Goal: Check status: Check status

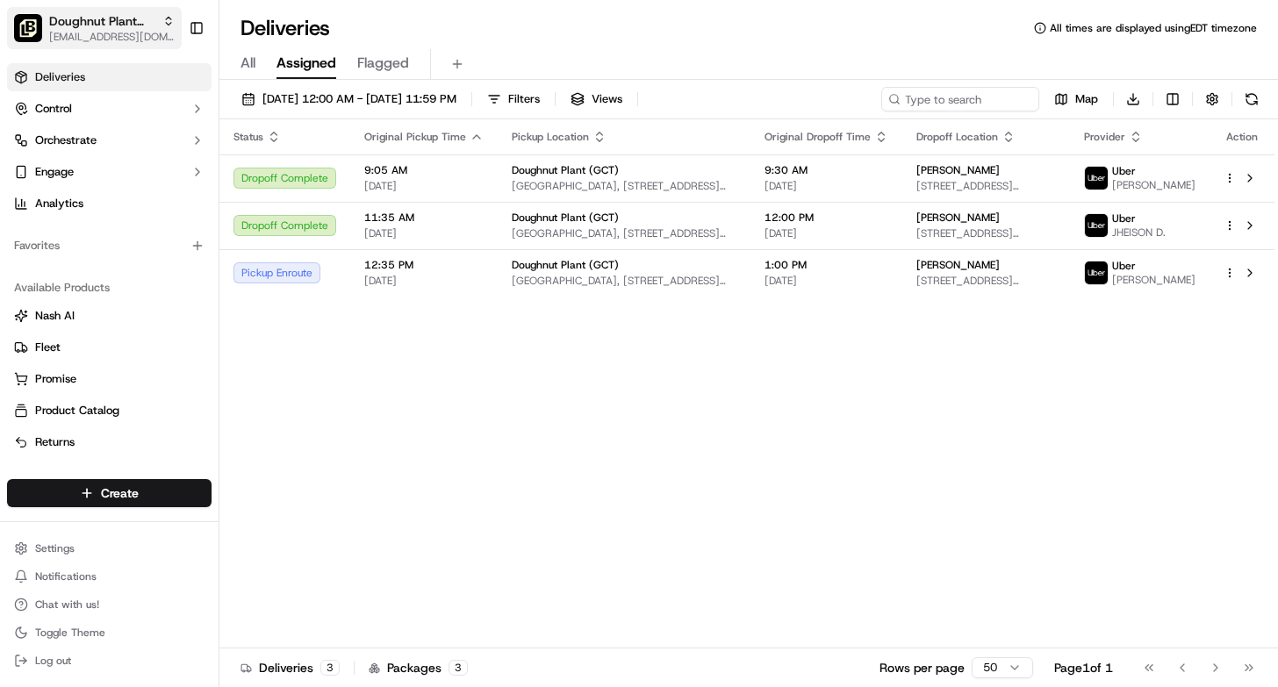
click at [124, 21] on span "Doughnut Plant (GCT)" at bounding box center [102, 21] width 106 height 18
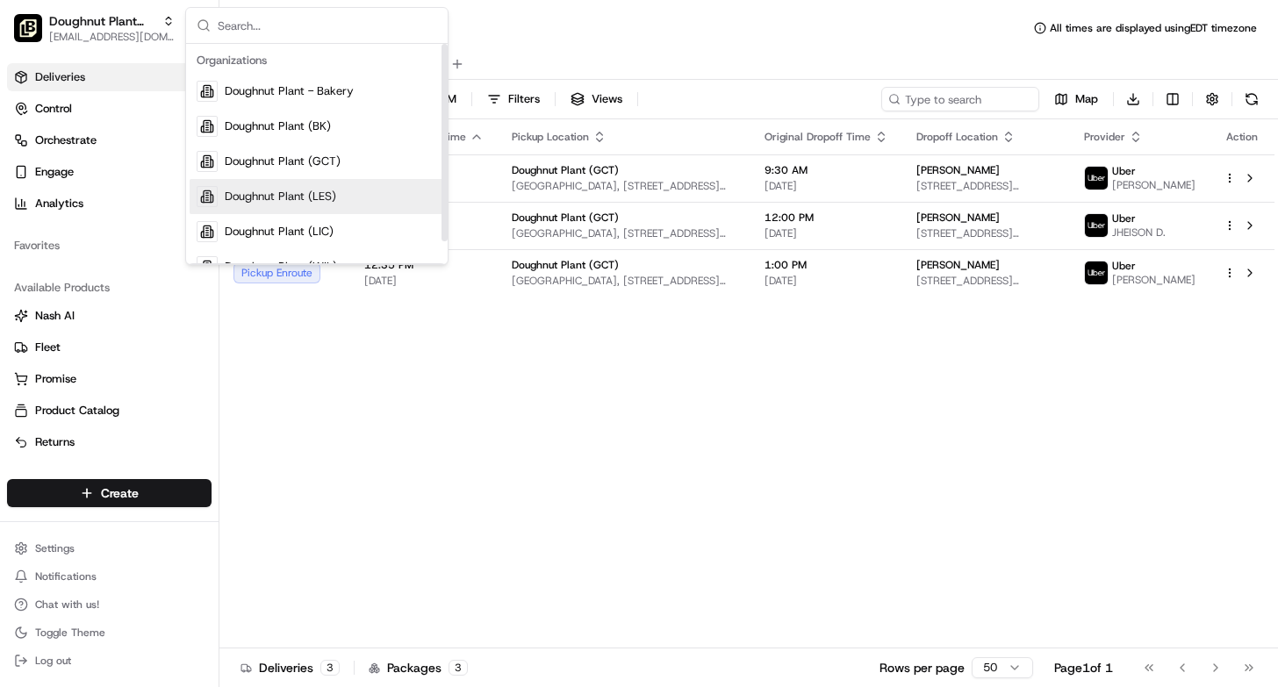
click at [252, 203] on span "Doughnut Plant (LES)" at bounding box center [280, 197] width 111 height 16
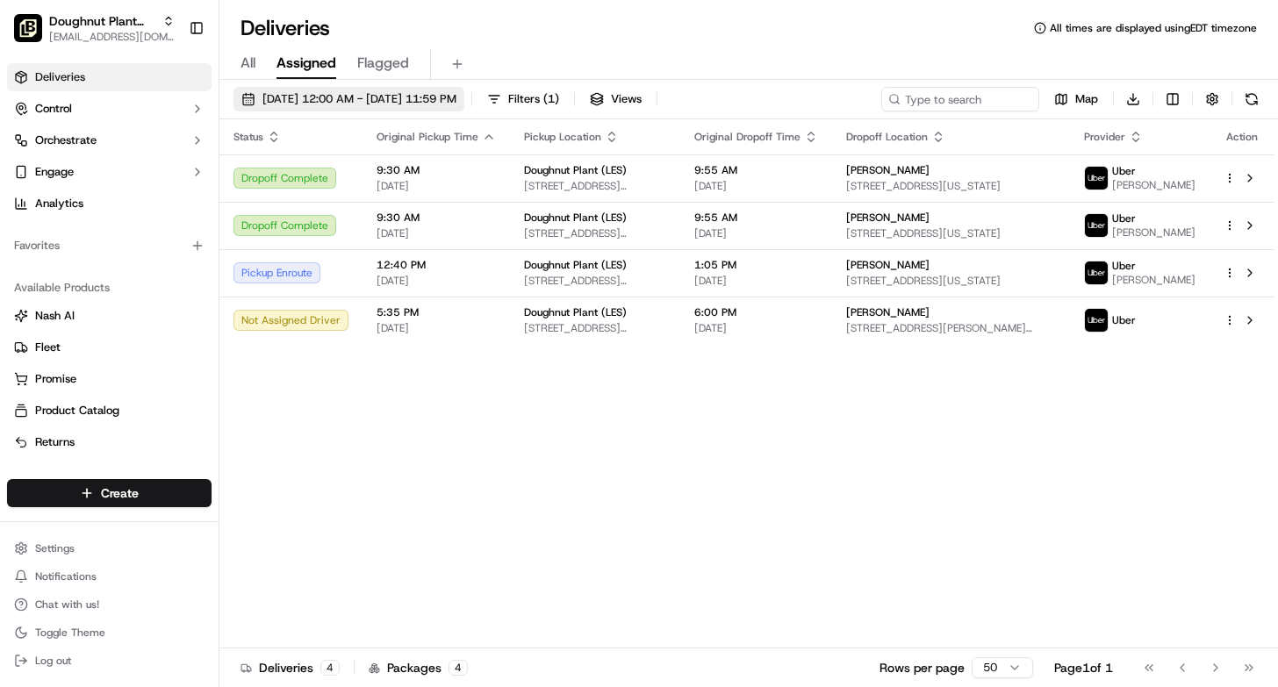
click at [408, 92] on span "09/19/2025 12:00 AM - 09/19/2025 11:59 PM" at bounding box center [360, 99] width 194 height 16
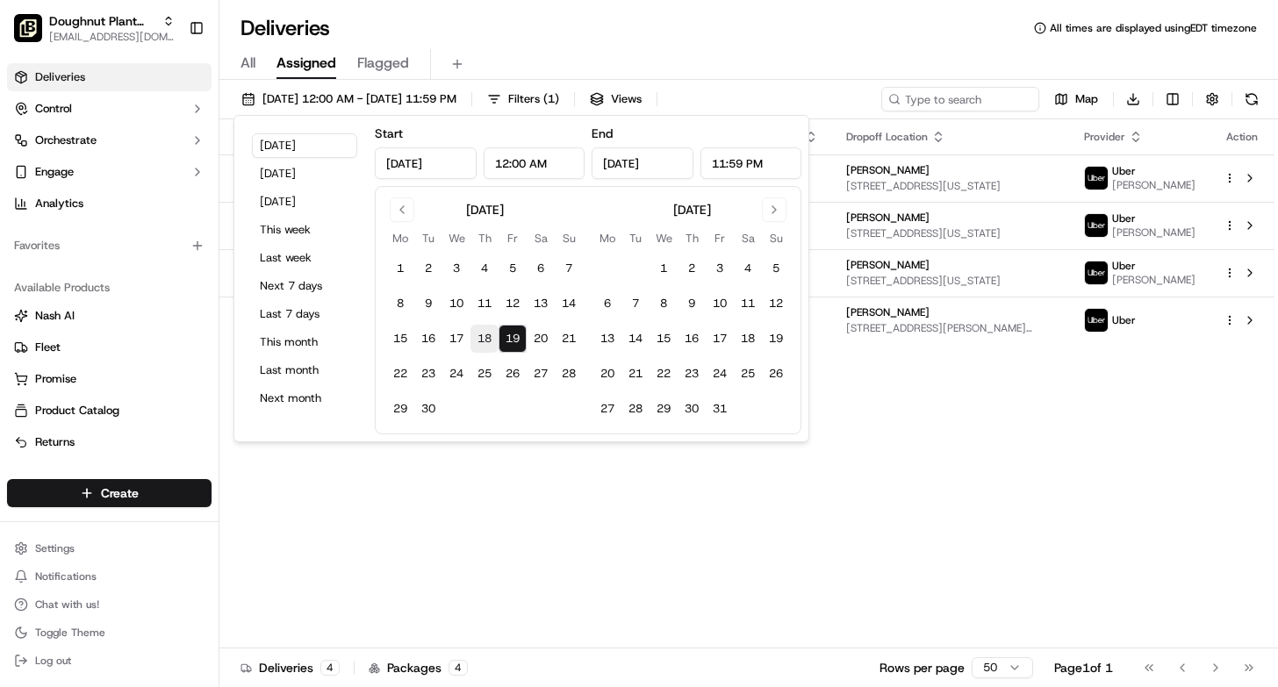
click at [485, 346] on button "18" at bounding box center [485, 339] width 28 height 28
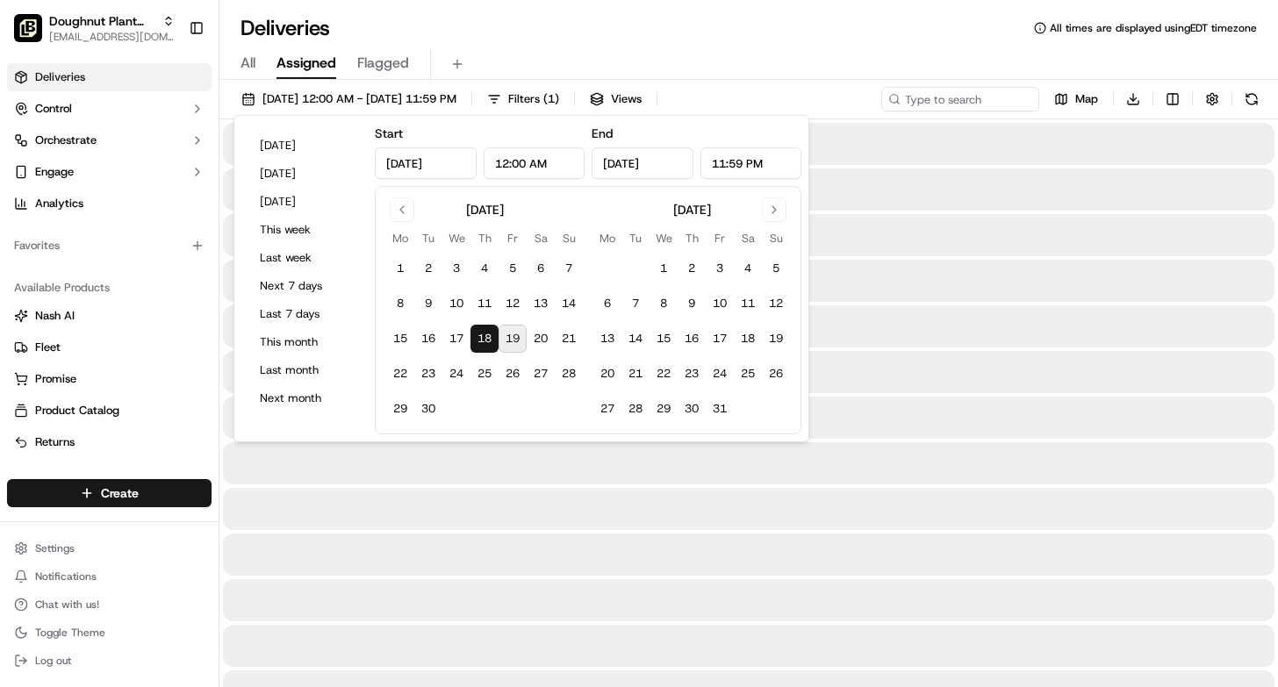
type input "Sep 18, 2025"
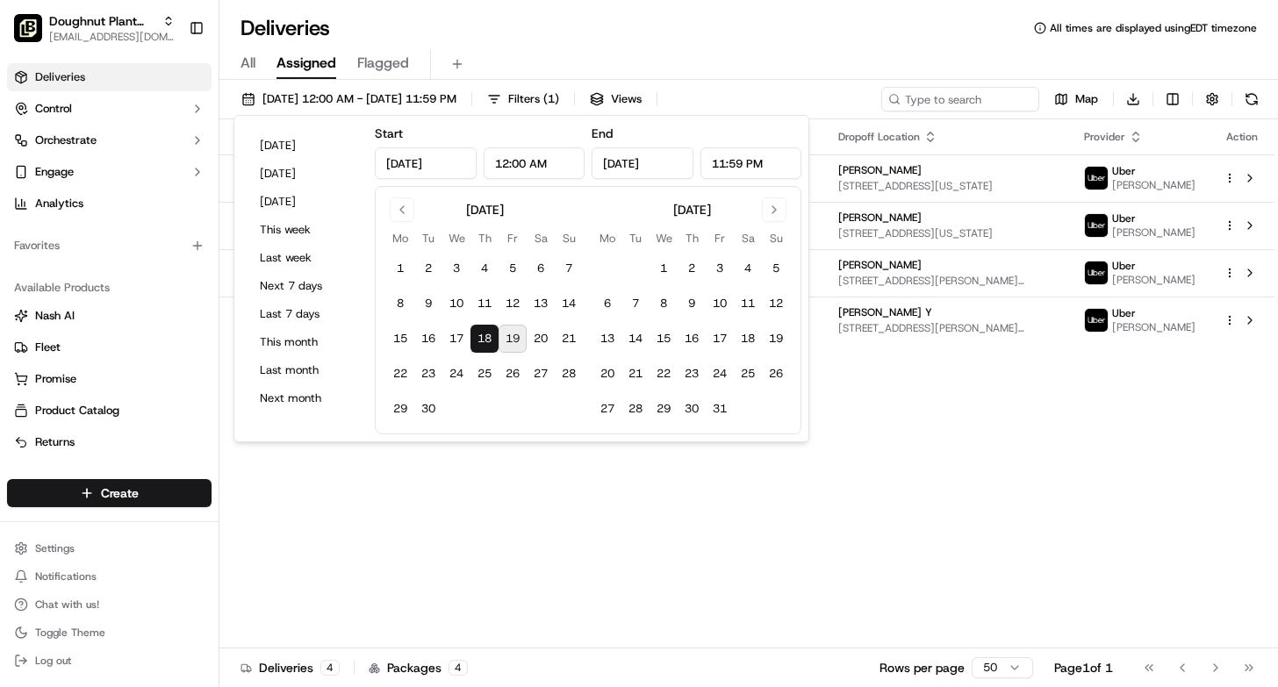
click at [538, 38] on div "Deliveries All times are displayed using EDT timezone" at bounding box center [748, 28] width 1059 height 28
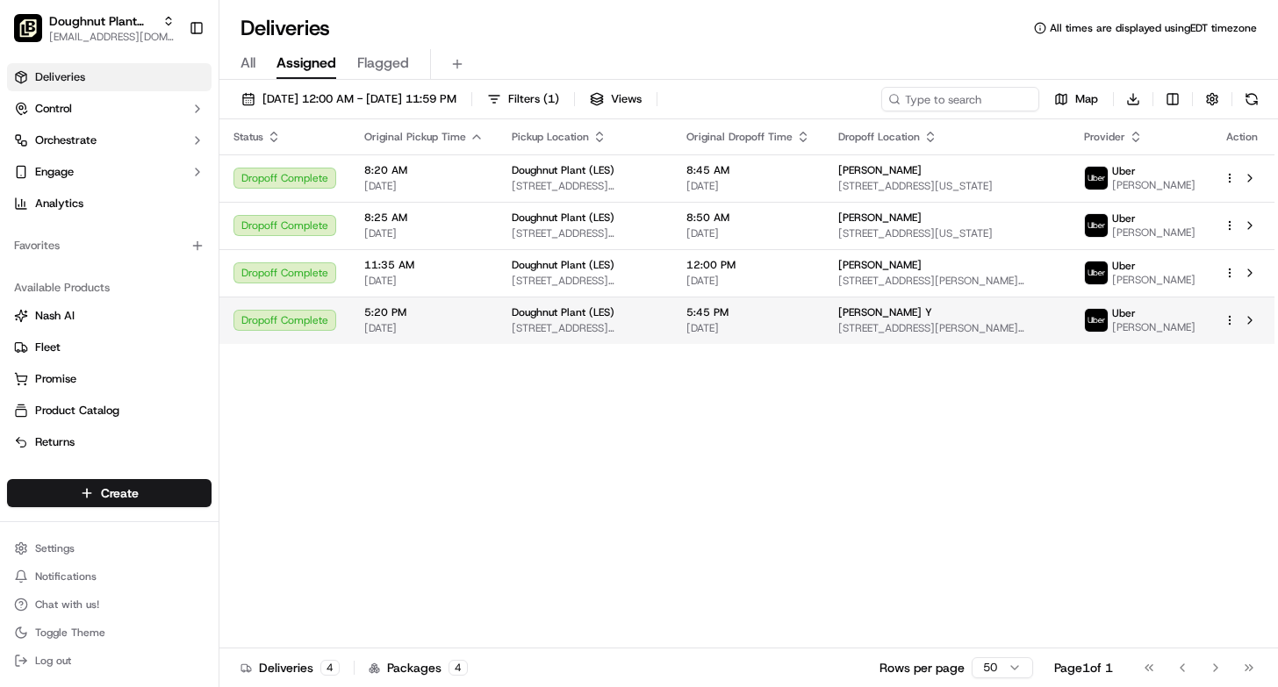
click at [696, 321] on td "5:45 PM 09/18/2025" at bounding box center [749, 320] width 152 height 47
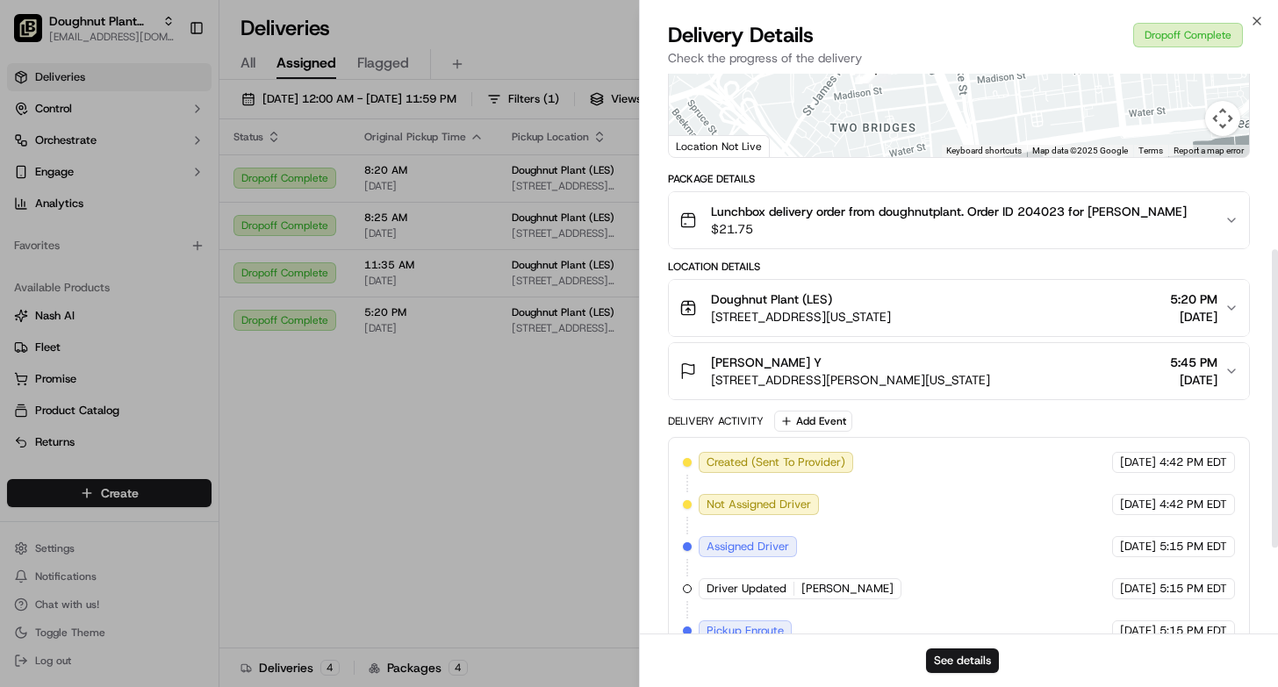
scroll to position [36, 0]
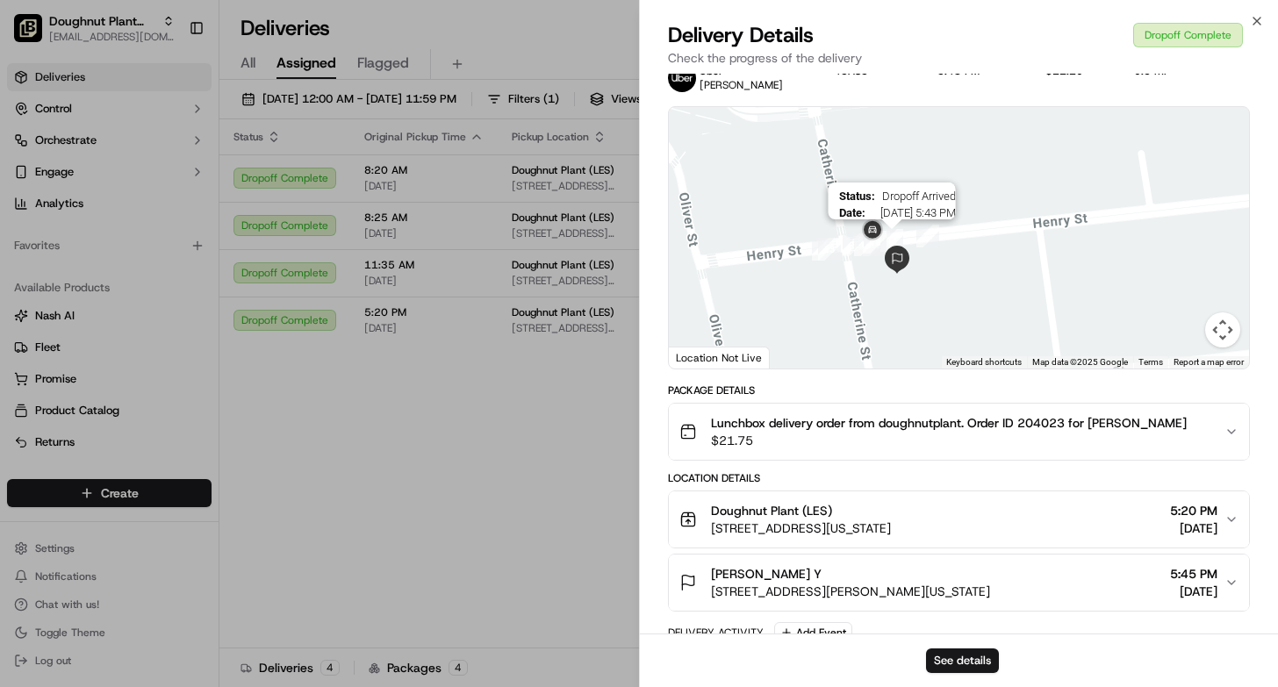
drag, startPoint x: 845, startPoint y: 327, endPoint x: 901, endPoint y: 231, distance: 111.0
click at [901, 231] on img "14" at bounding box center [892, 240] width 23 height 23
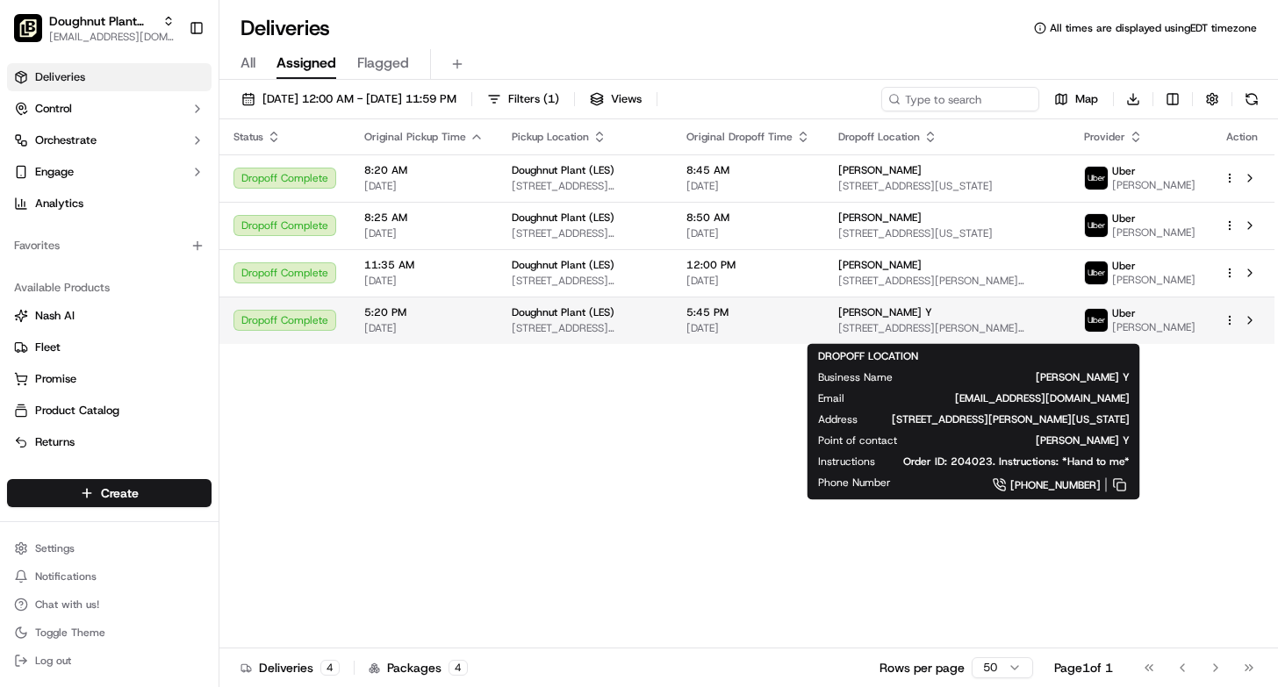
click at [968, 320] on div "Yasmyne Y" at bounding box center [947, 313] width 218 height 14
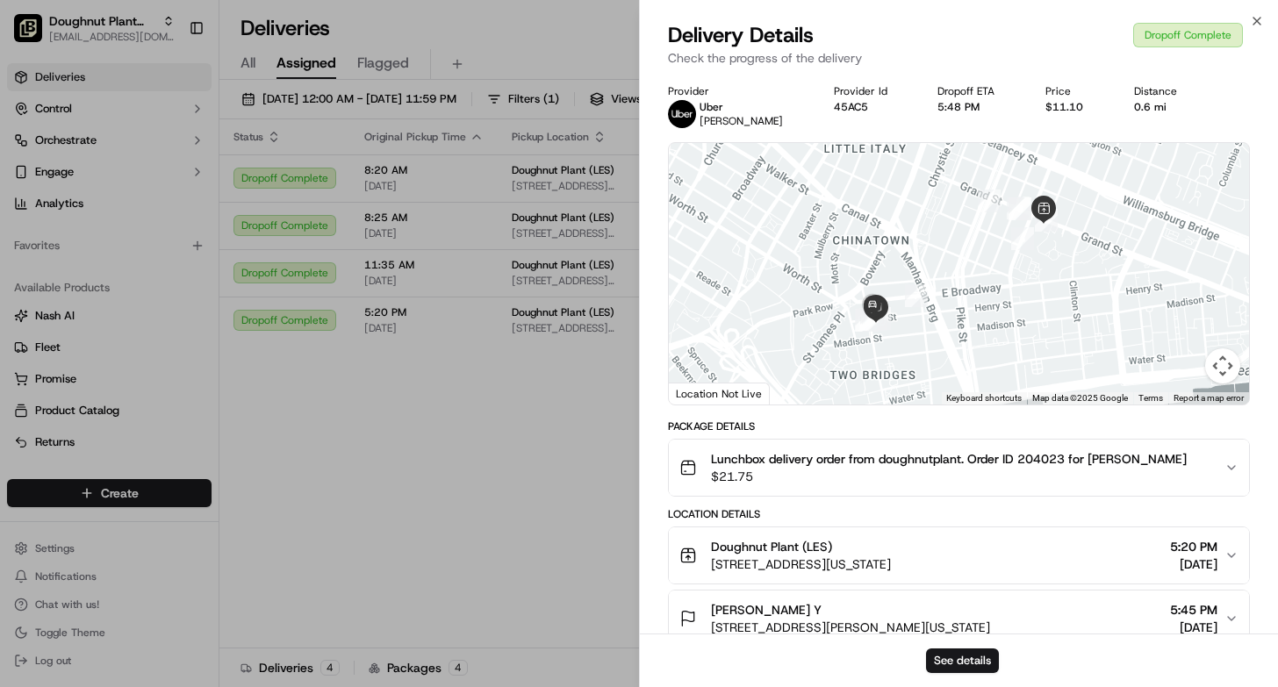
scroll to position [492, 0]
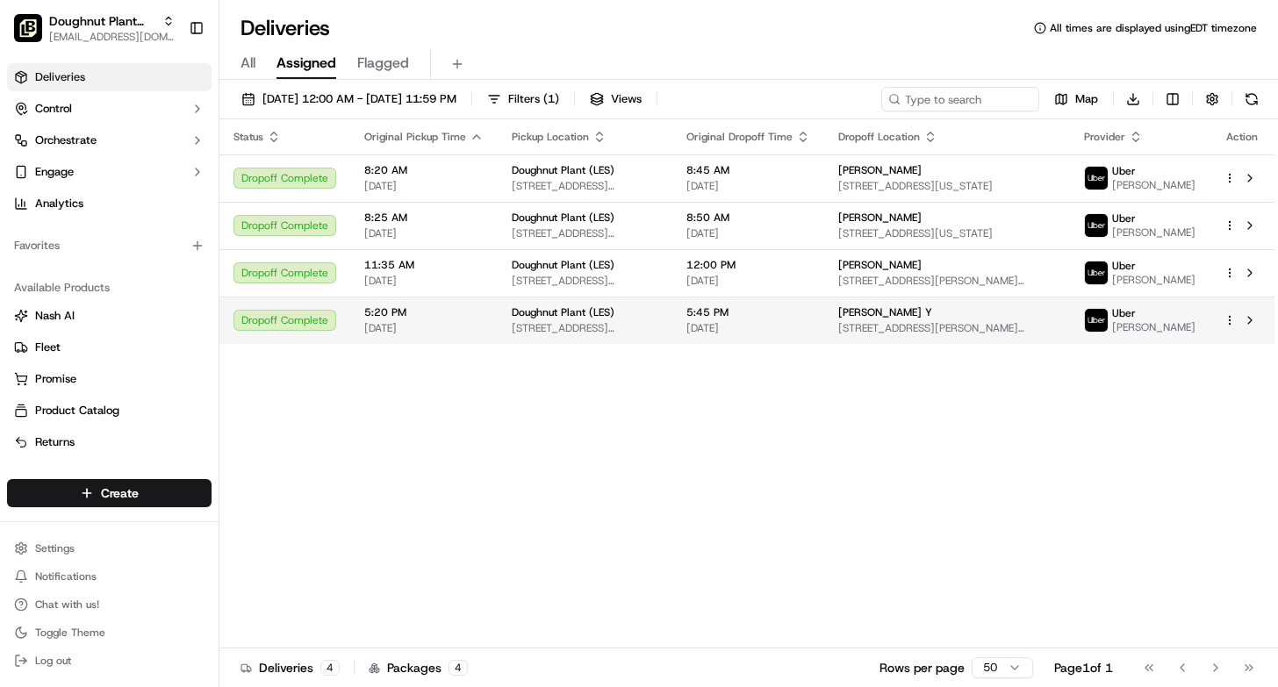
click at [1009, 328] on span "20 Henry St #5, New York, NY 10002, USA" at bounding box center [947, 328] width 218 height 14
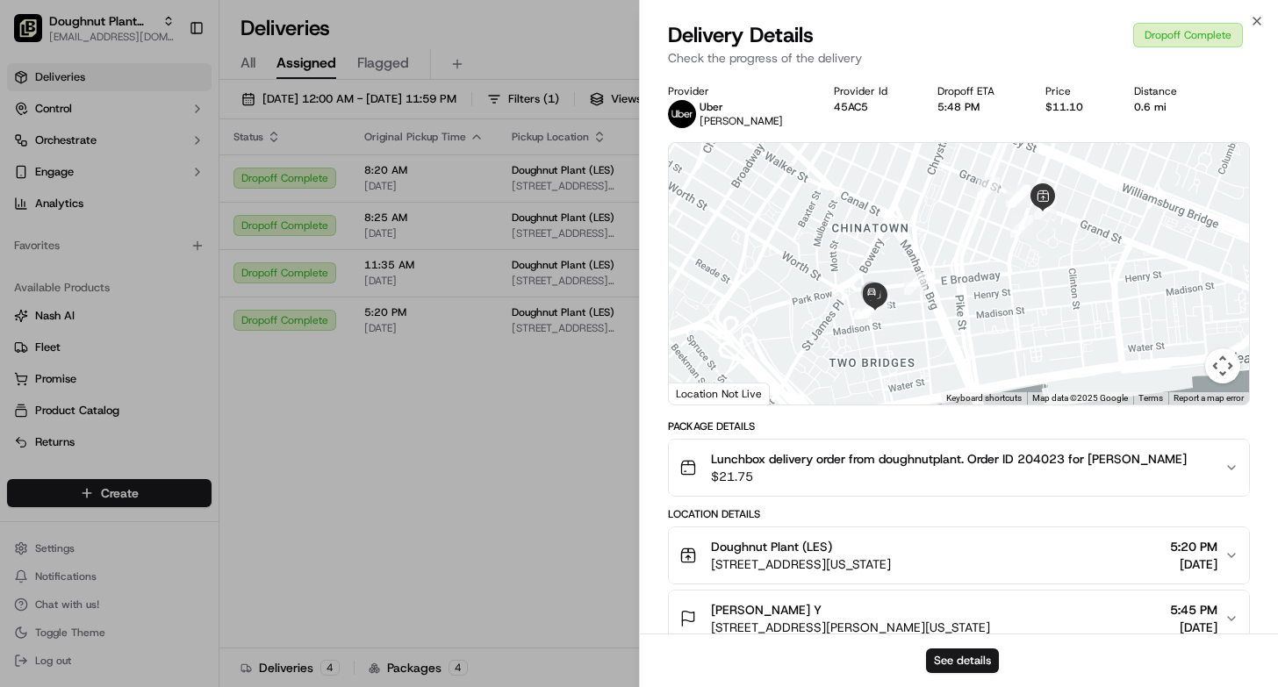
drag, startPoint x: 989, startPoint y: 315, endPoint x: 988, endPoint y: 293, distance: 22.0
click at [988, 293] on div at bounding box center [959, 274] width 580 height 262
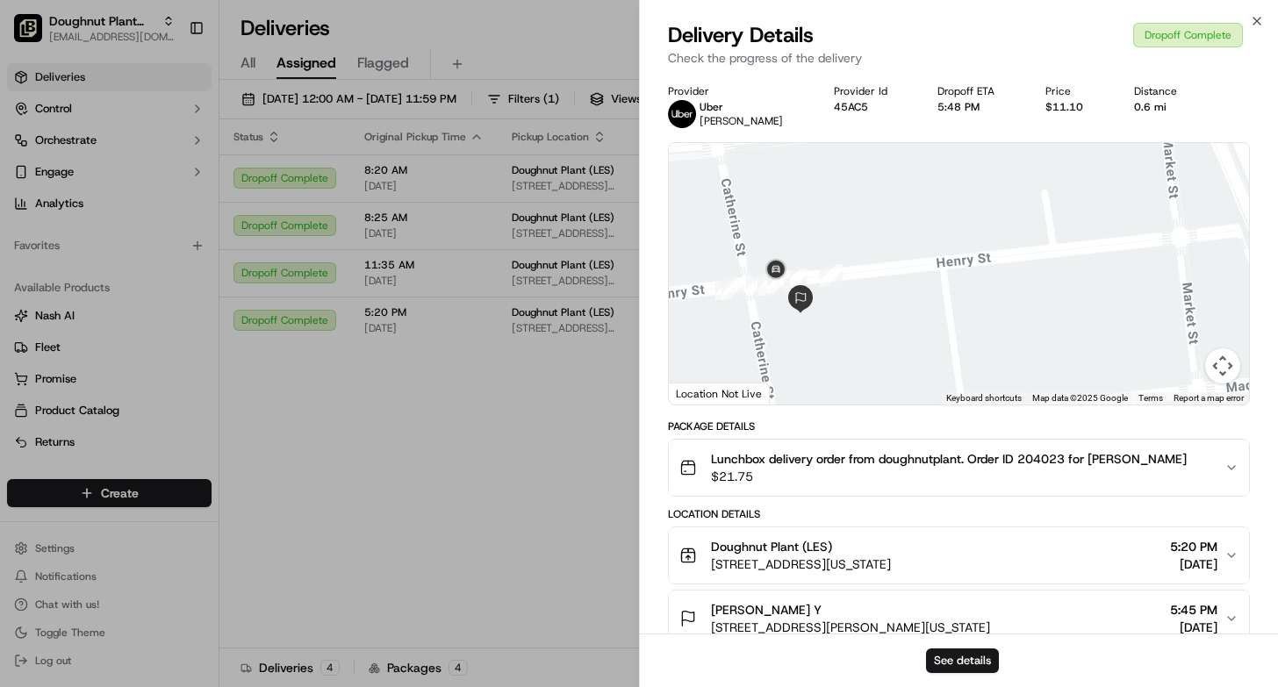
drag, startPoint x: 851, startPoint y: 360, endPoint x: 952, endPoint y: 180, distance: 206.4
click at [952, 180] on div at bounding box center [959, 274] width 580 height 262
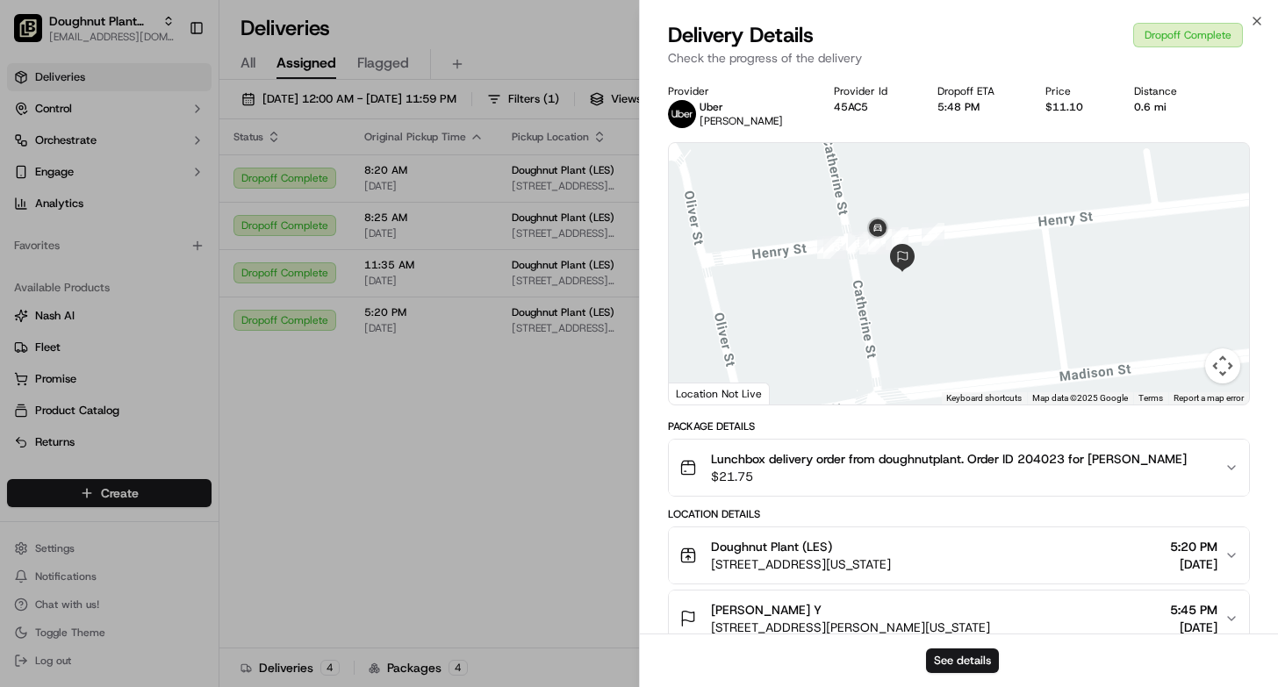
drag, startPoint x: 895, startPoint y: 337, endPoint x: 929, endPoint y: 320, distance: 38.1
click at [929, 321] on div at bounding box center [959, 274] width 580 height 262
